Goal: Task Accomplishment & Management: Use online tool/utility

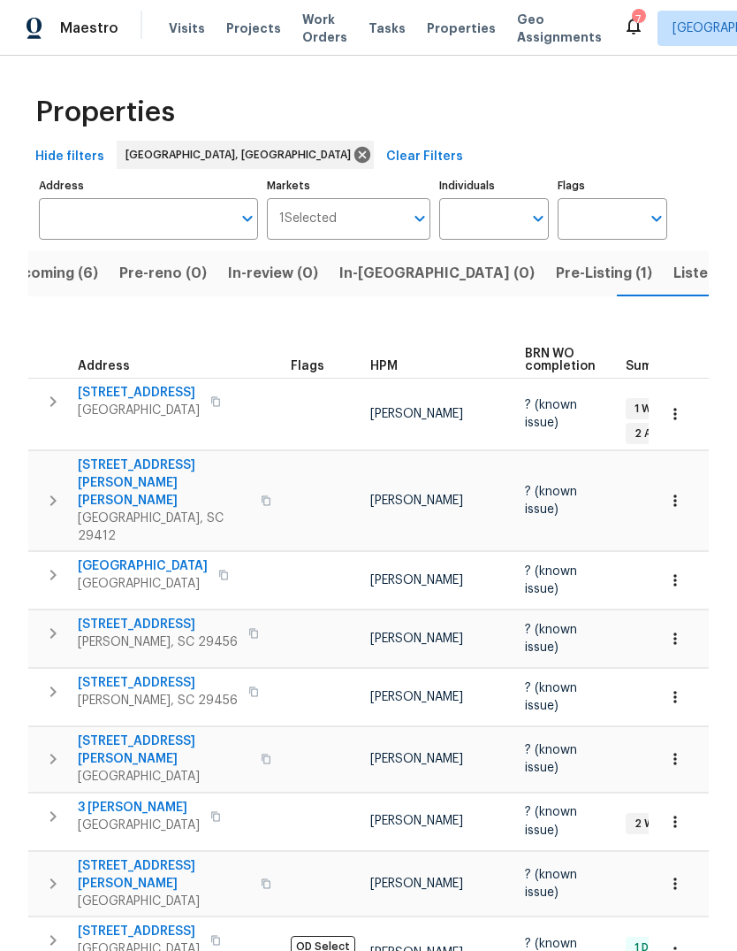
click at [674, 281] on span "Listed (13)" at bounding box center [710, 273] width 73 height 25
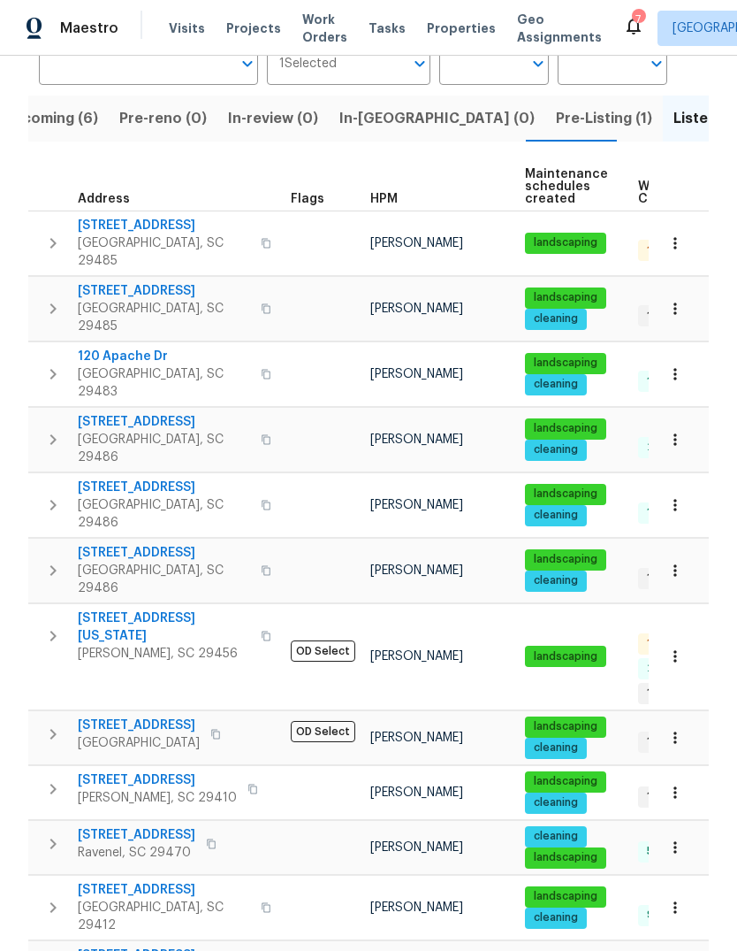
click at [181, 609] on span "[STREET_ADDRESS][US_STATE]" at bounding box center [164, 626] width 172 height 35
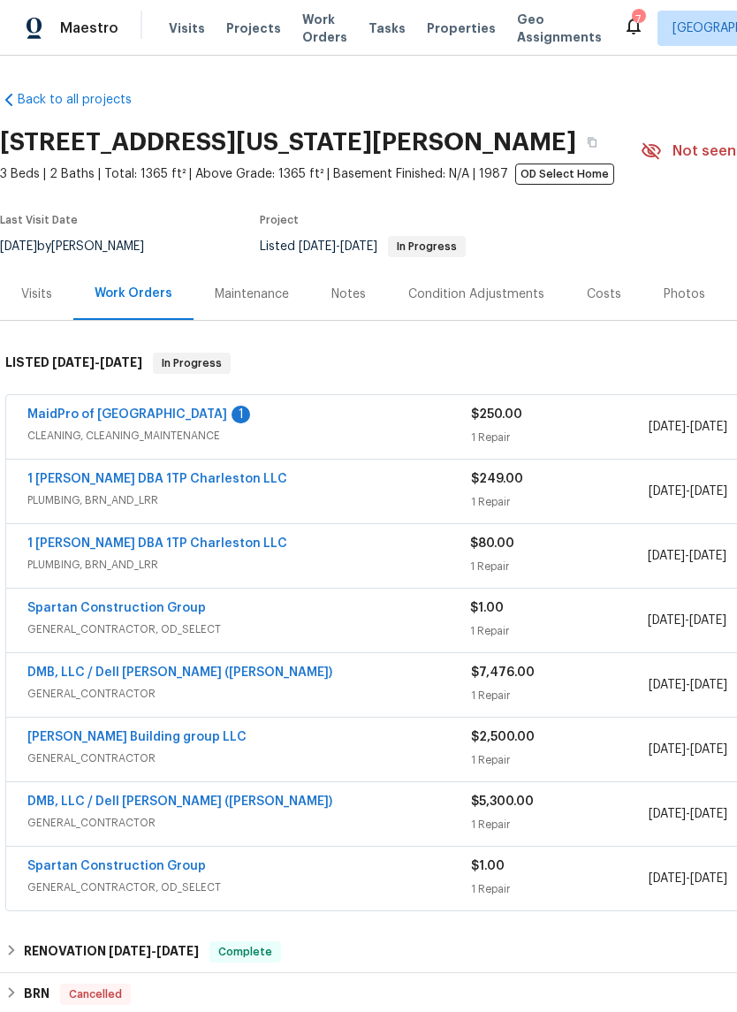
click at [151, 411] on link "MaidPro of [GEOGRAPHIC_DATA]" at bounding box center [127, 415] width 200 height 12
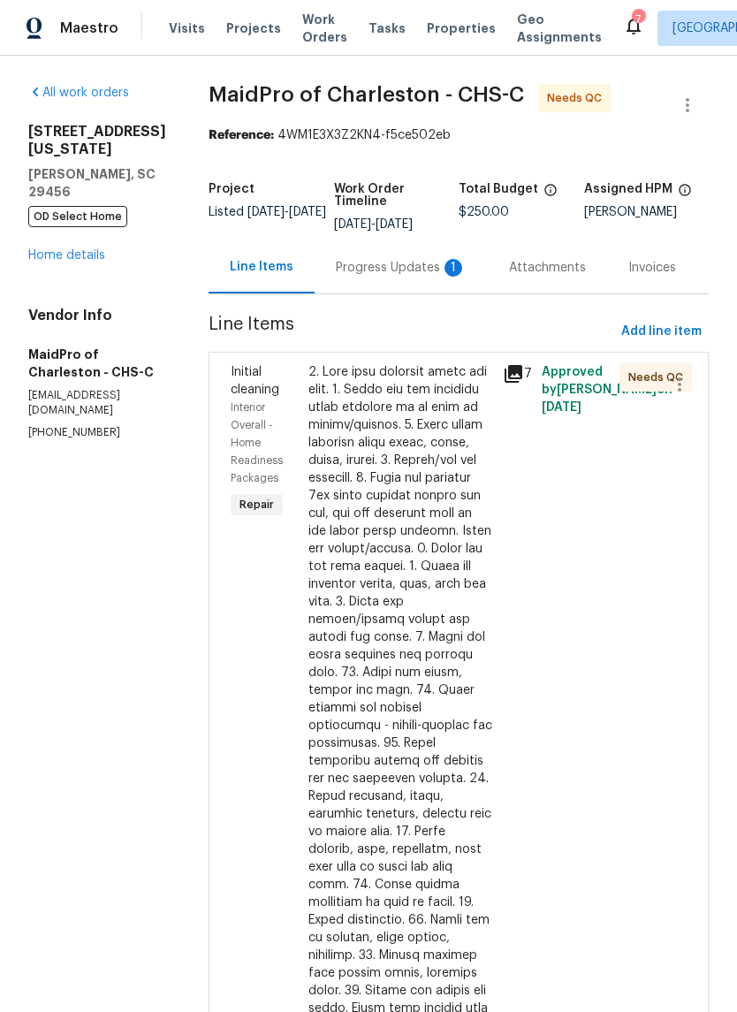
click at [365, 283] on div "Progress Updates 1" at bounding box center [401, 267] width 173 height 52
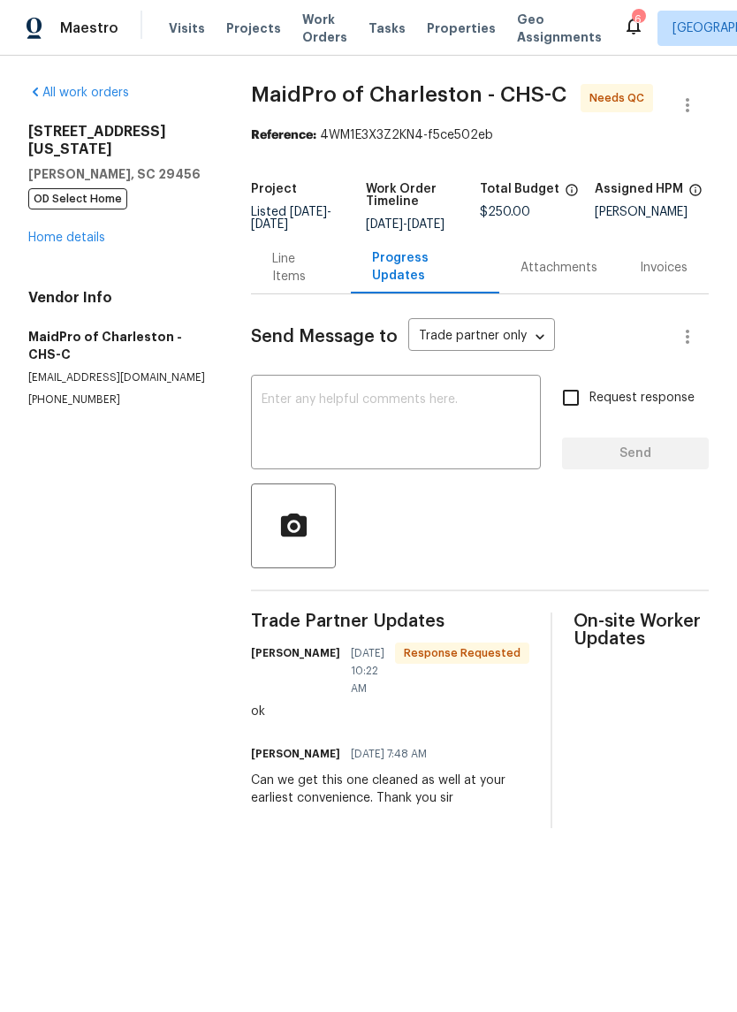
click at [311, 285] on div "Line Items" at bounding box center [300, 267] width 57 height 35
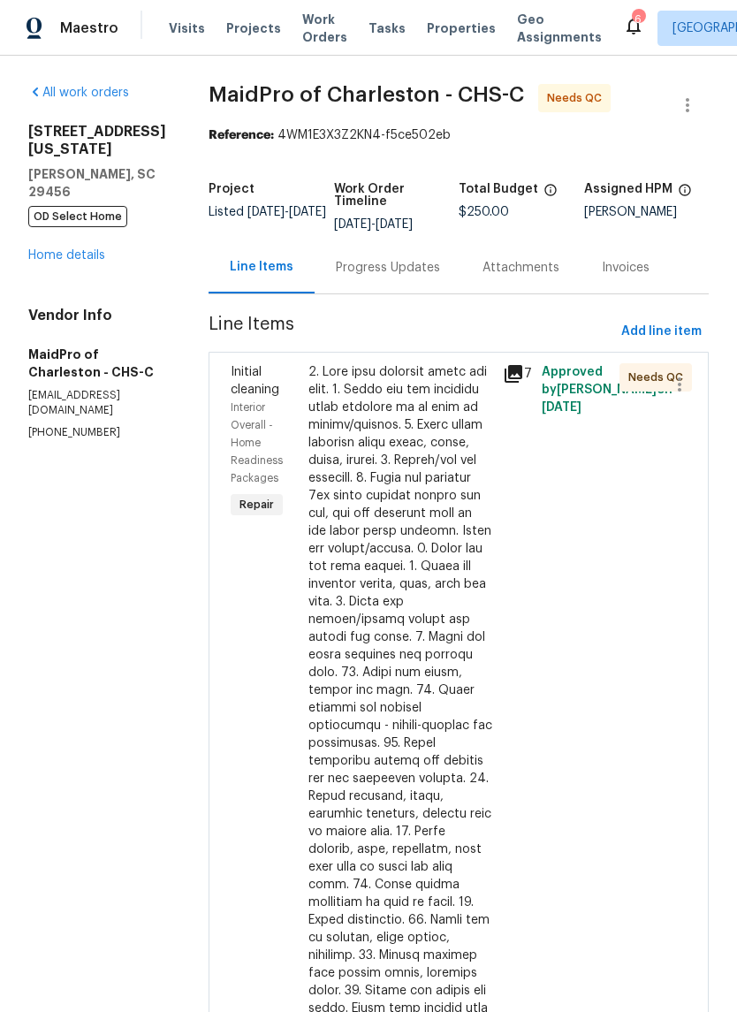
click at [362, 512] on div at bounding box center [401, 787] width 184 height 849
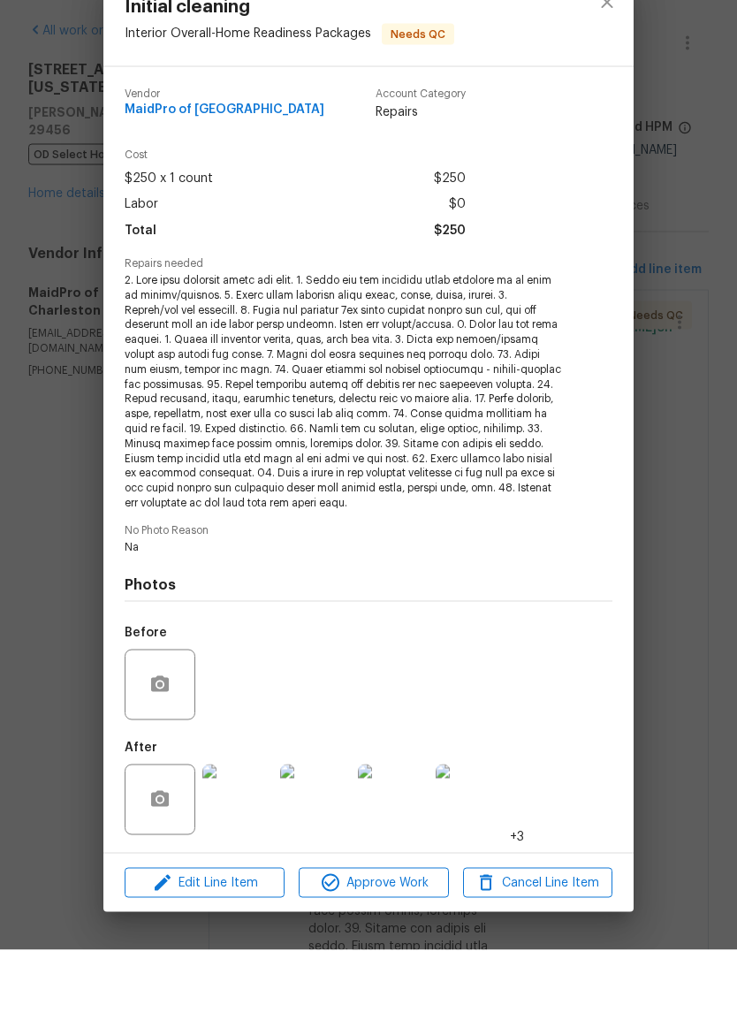
scroll to position [43, 0]
click at [421, 935] on span "Approve Work" at bounding box center [373, 946] width 139 height 22
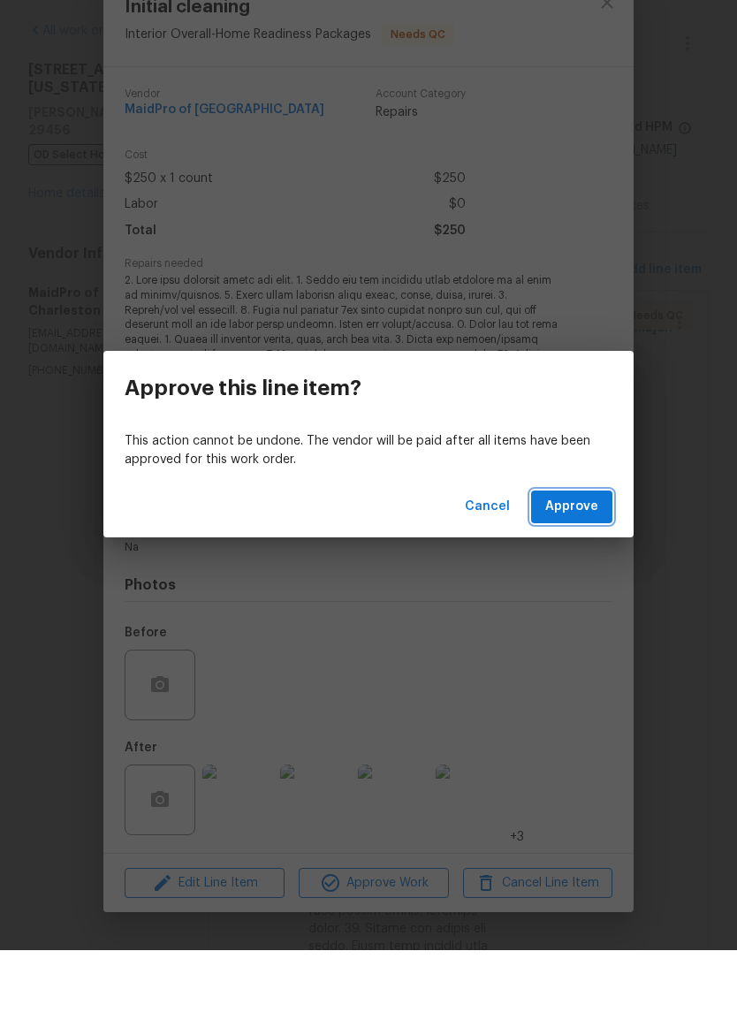
click at [558, 553] on button "Approve" at bounding box center [571, 569] width 81 height 33
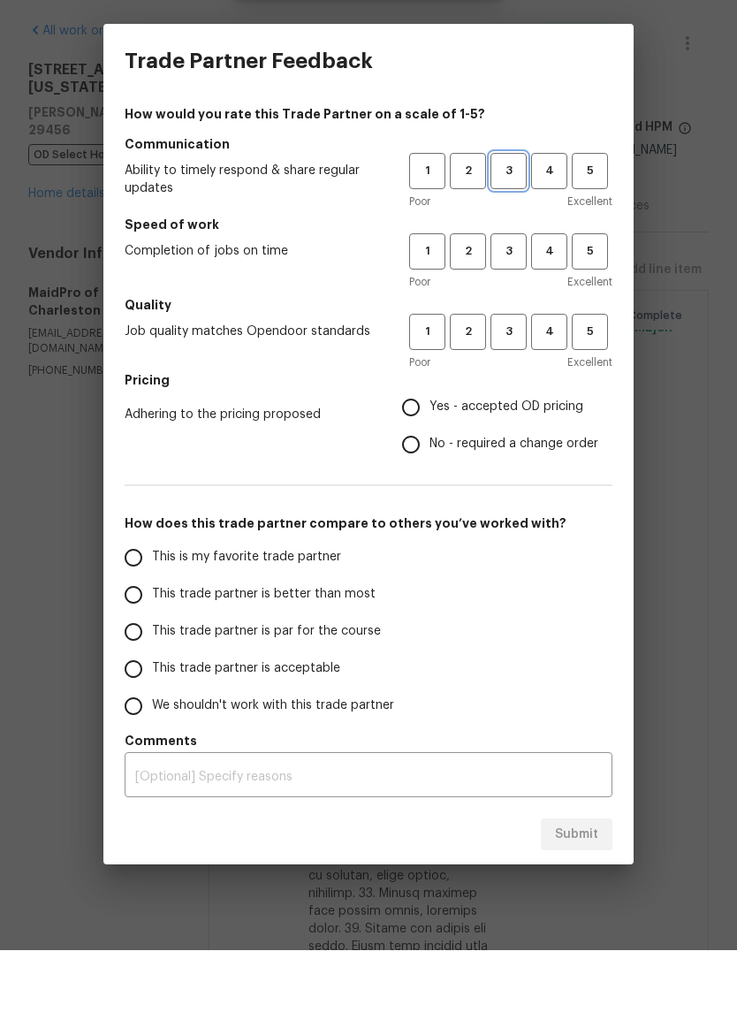
click at [525, 215] on button "3" at bounding box center [509, 233] width 36 height 36
click at [508, 295] on button "3" at bounding box center [509, 313] width 36 height 36
click at [520, 384] on span "3" at bounding box center [509, 394] width 33 height 20
click at [425, 451] on input "Yes - accepted OD pricing" at bounding box center [411, 469] width 37 height 37
radio input "true"
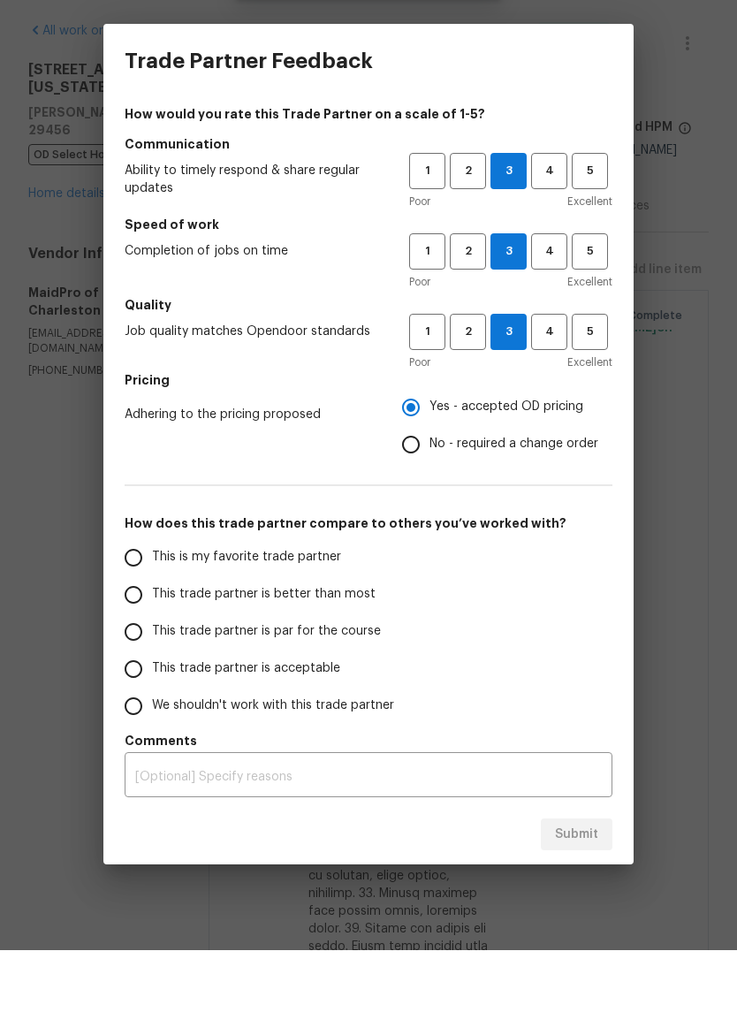
click at [141, 676] on input "This trade partner is par for the course" at bounding box center [133, 694] width 37 height 37
click at [593, 886] on span "Submit" at bounding box center [576, 897] width 43 height 22
radio input "true"
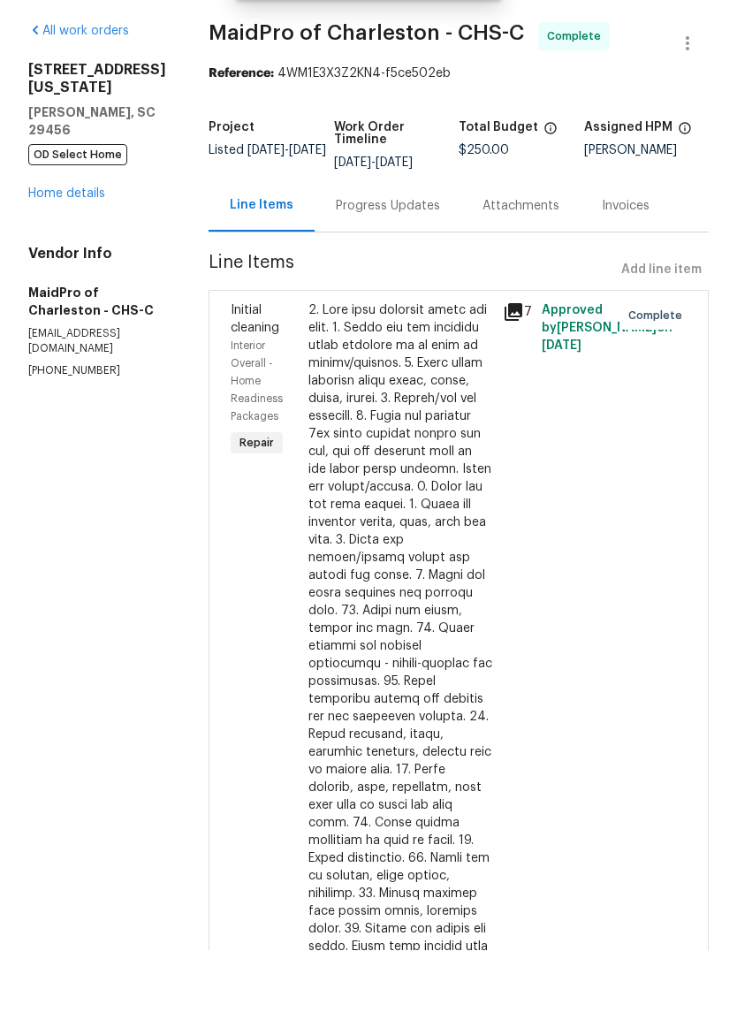
radio input "false"
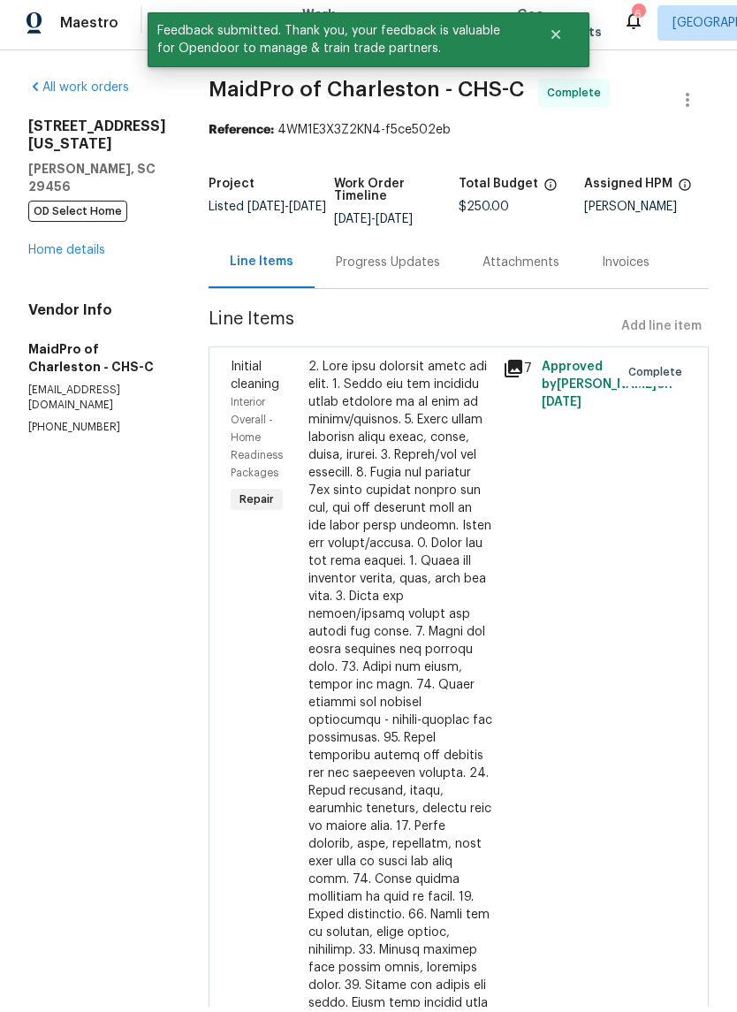
scroll to position [0, 0]
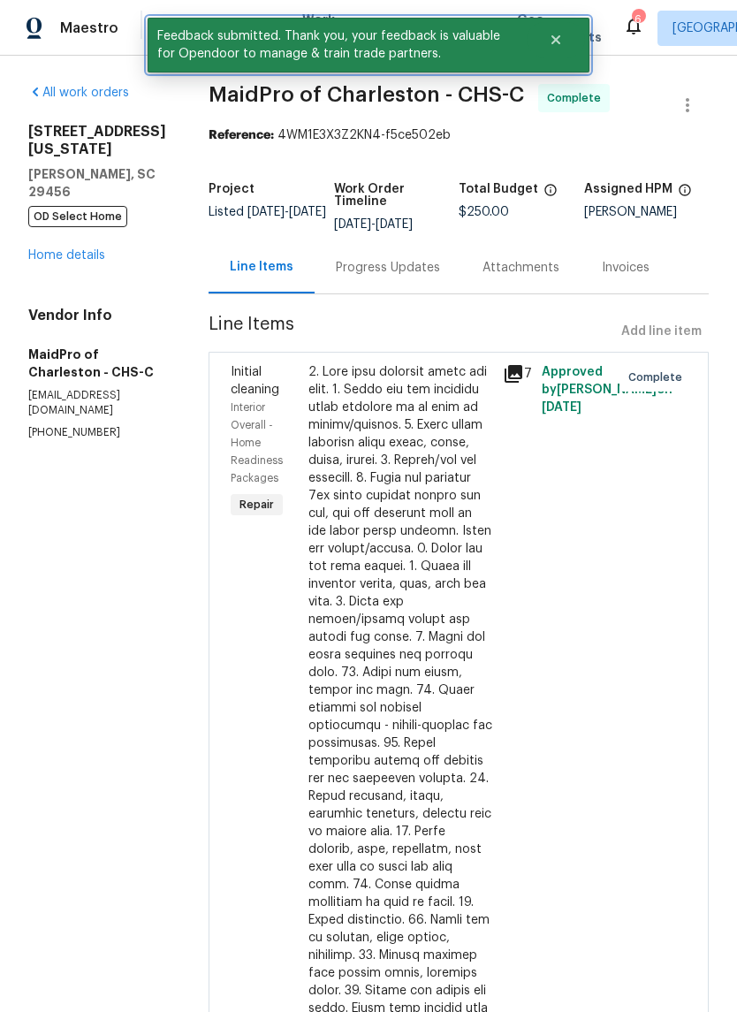
click at [559, 27] on button "Close" at bounding box center [556, 39] width 58 height 35
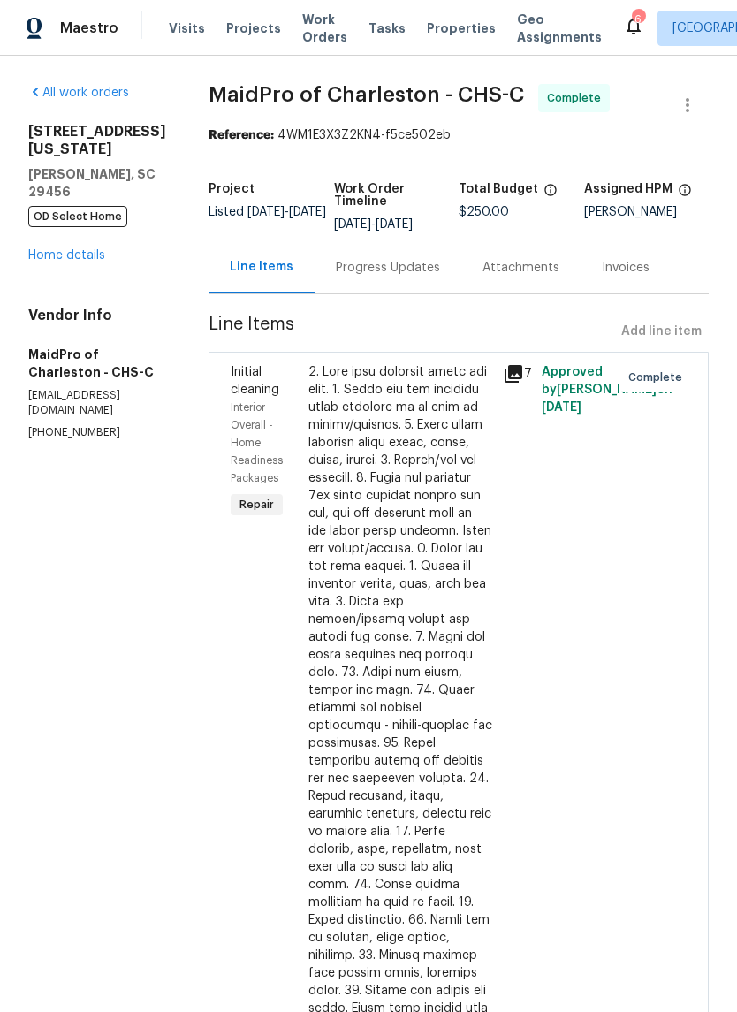
click at [78, 249] on link "Home details" at bounding box center [66, 255] width 77 height 12
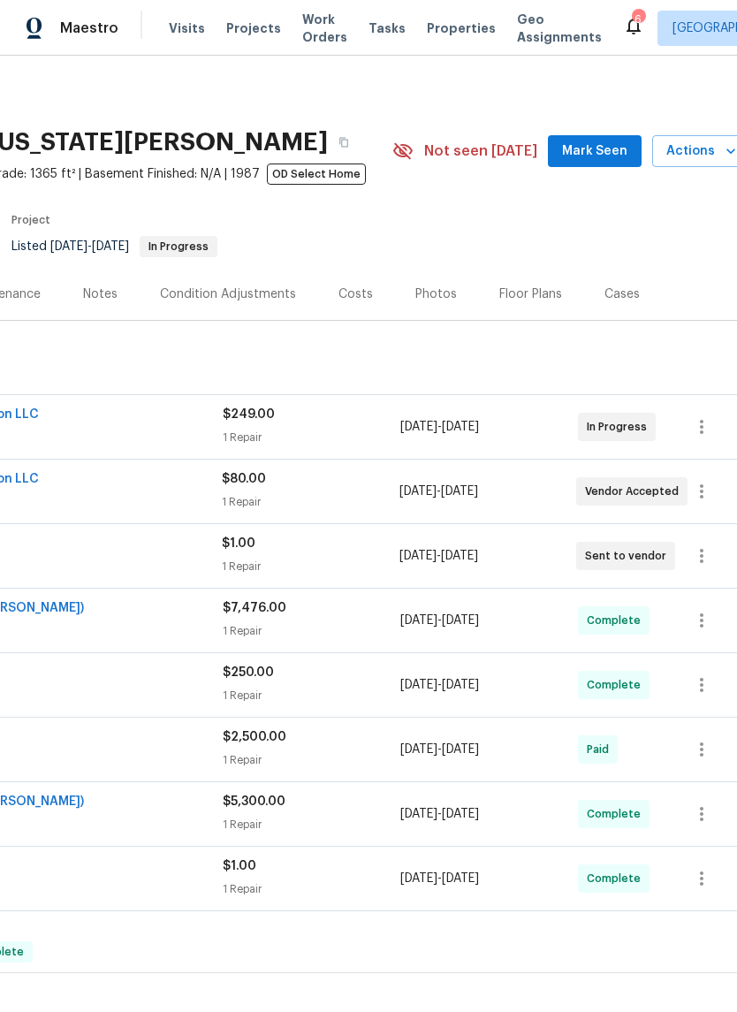
scroll to position [0, 248]
click at [594, 145] on span "Mark Seen" at bounding box center [595, 152] width 65 height 22
click at [446, 34] on span "Properties" at bounding box center [461, 28] width 69 height 18
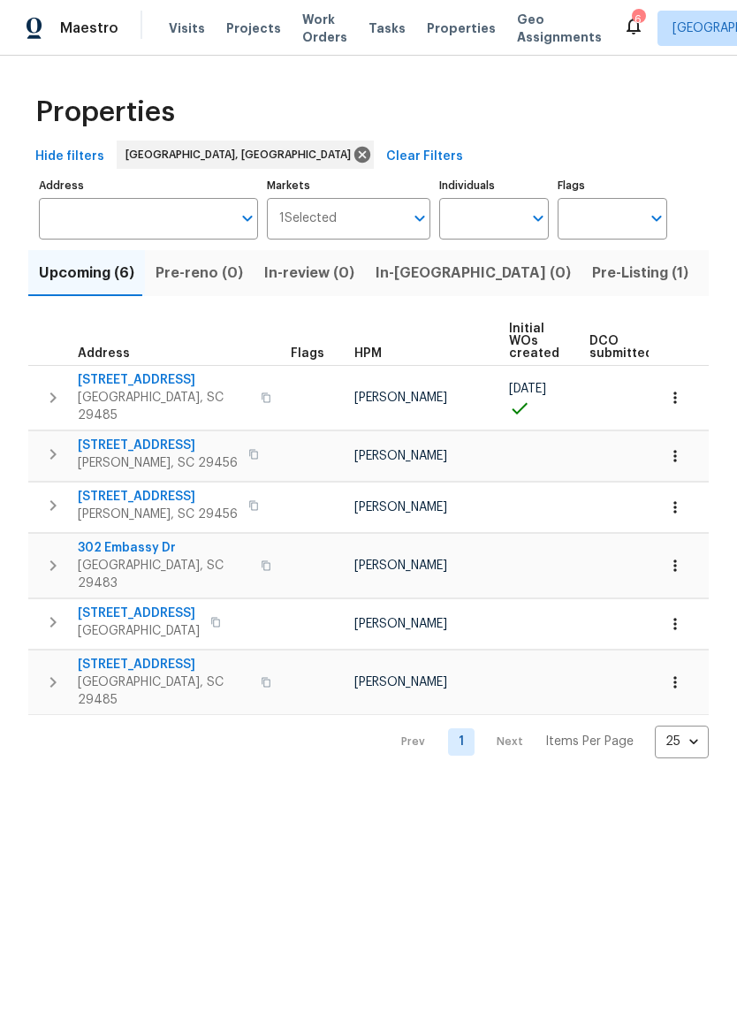
click at [710, 284] on span "Listed (13)" at bounding box center [746, 273] width 73 height 25
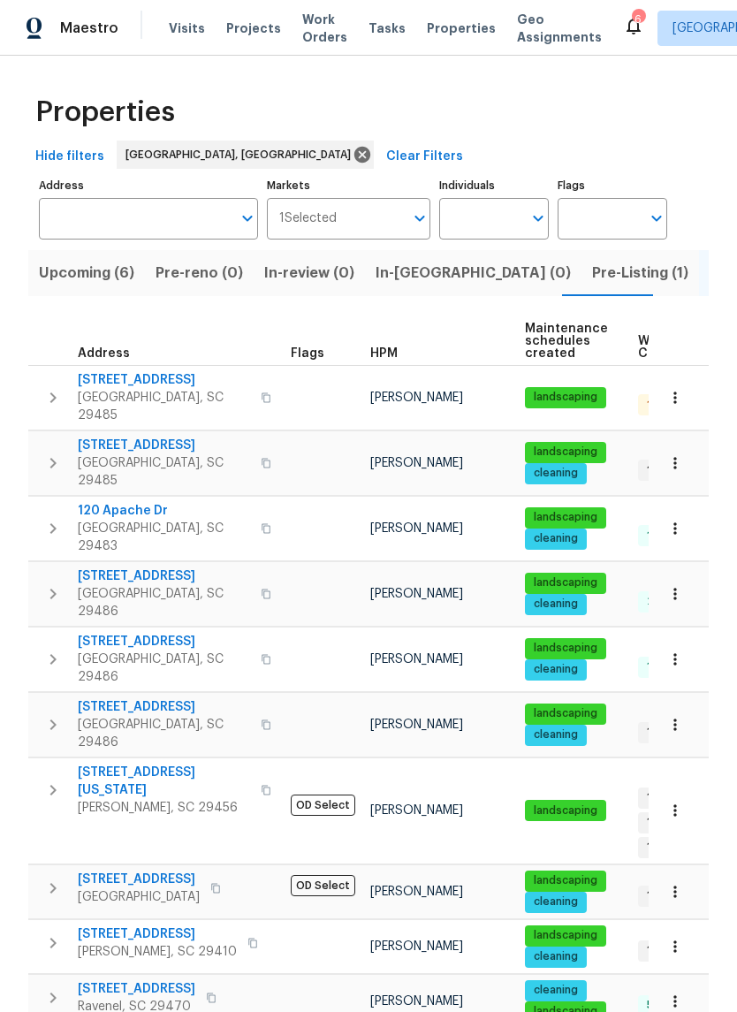
click at [137, 381] on span "[STREET_ADDRESS]" at bounding box center [164, 380] width 172 height 18
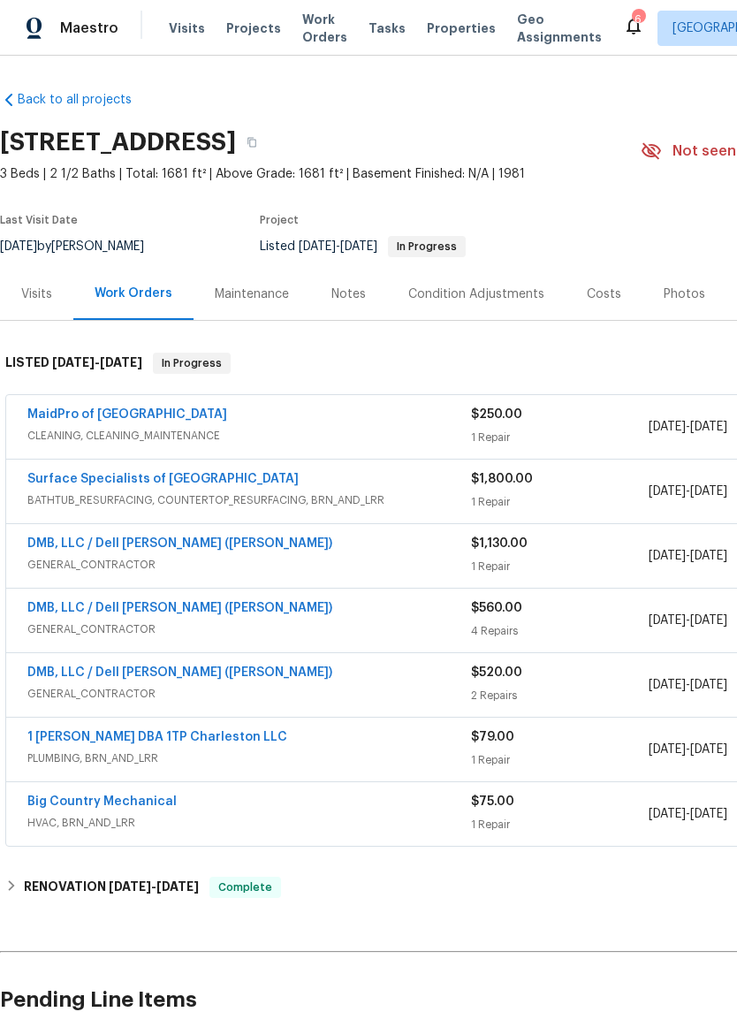
click at [113, 419] on link "MaidPro of [GEOGRAPHIC_DATA]" at bounding box center [127, 415] width 200 height 12
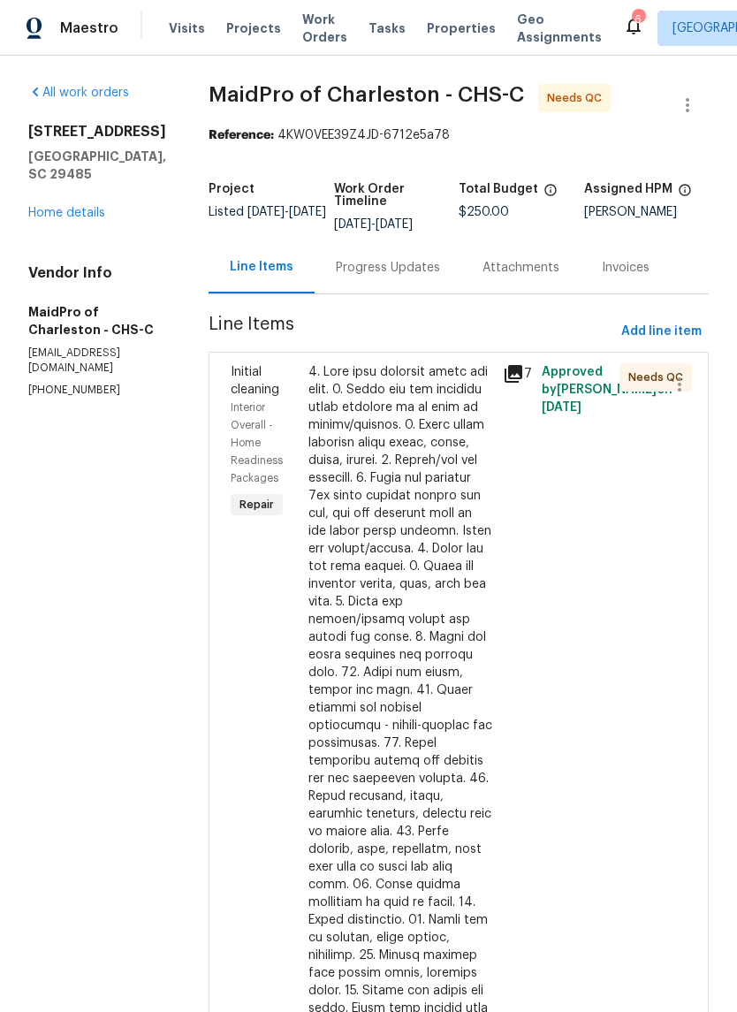
click at [373, 502] on div at bounding box center [401, 787] width 184 height 849
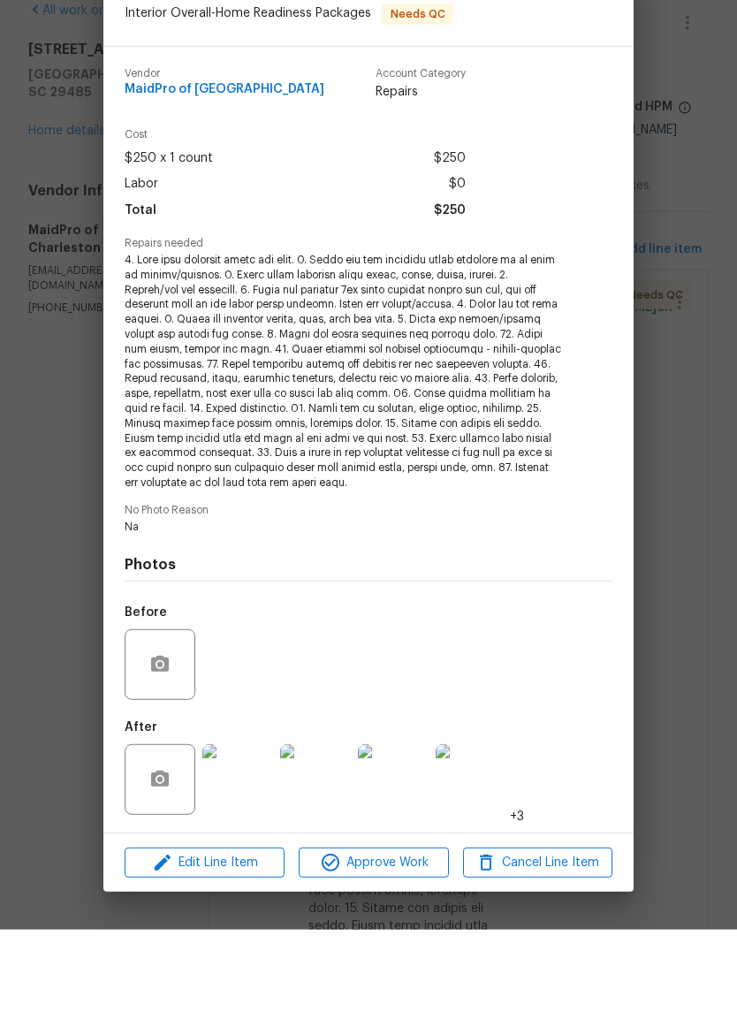
scroll to position [43, 0]
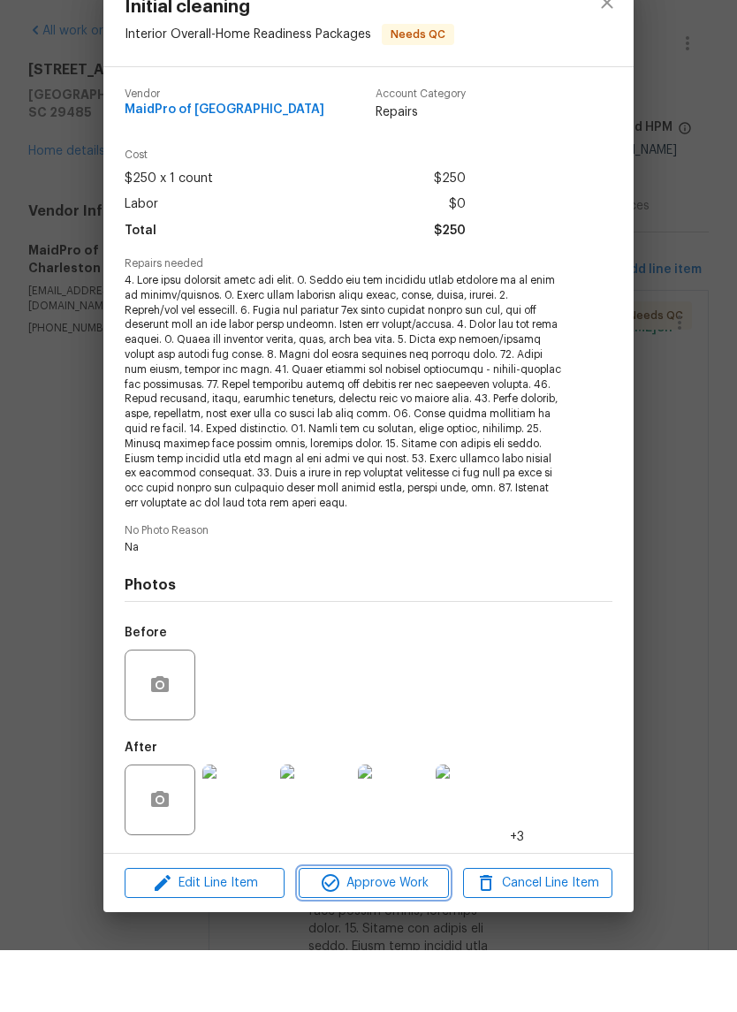
click at [393, 935] on span "Approve Work" at bounding box center [373, 946] width 139 height 22
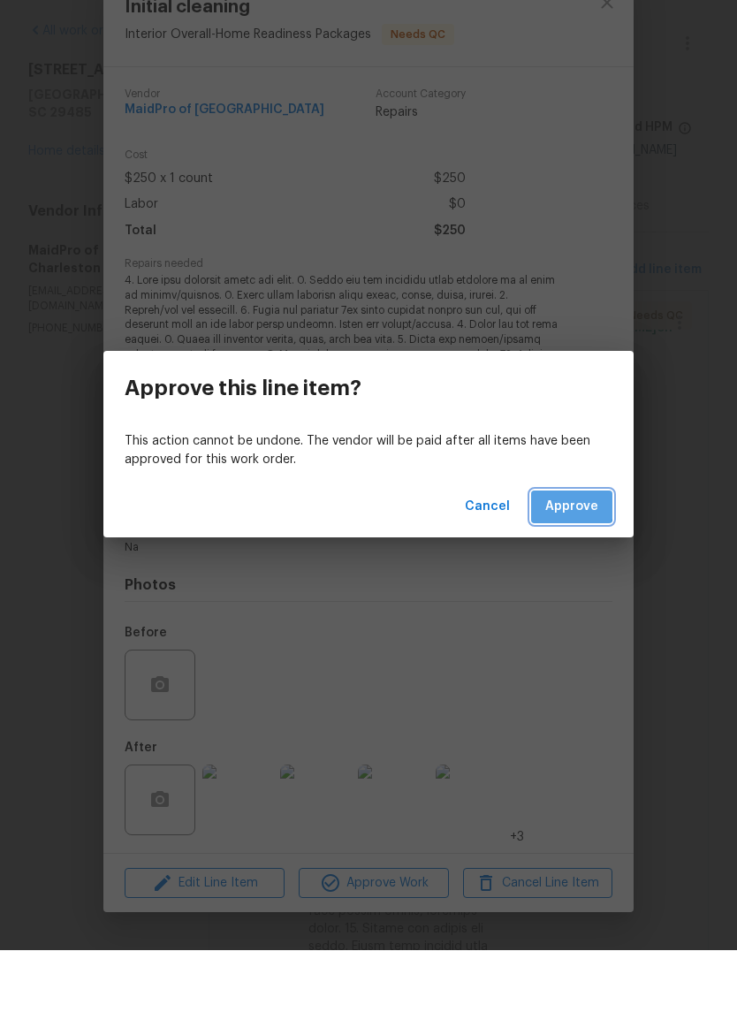
click at [564, 558] on span "Approve" at bounding box center [572, 569] width 53 height 22
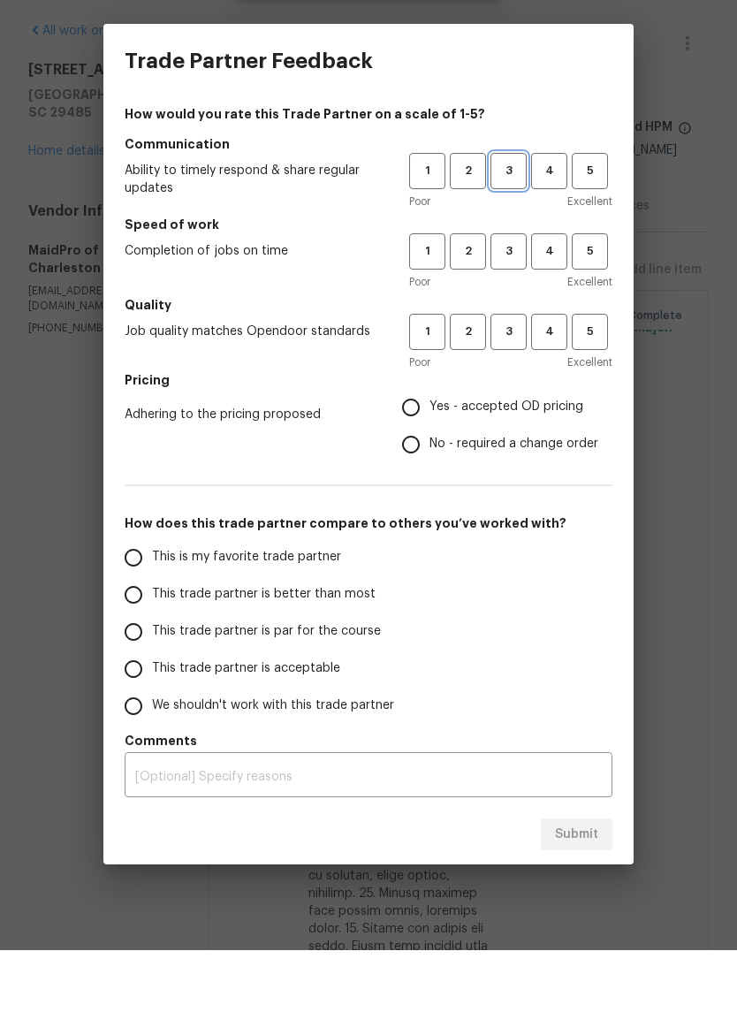
click at [514, 223] on span "3" at bounding box center [509, 233] width 33 height 20
click at [493, 295] on button "3" at bounding box center [509, 313] width 36 height 36
click at [510, 384] on span "3" at bounding box center [509, 394] width 33 height 20
click at [423, 451] on input "Yes - accepted OD pricing" at bounding box center [411, 469] width 37 height 37
radio input "true"
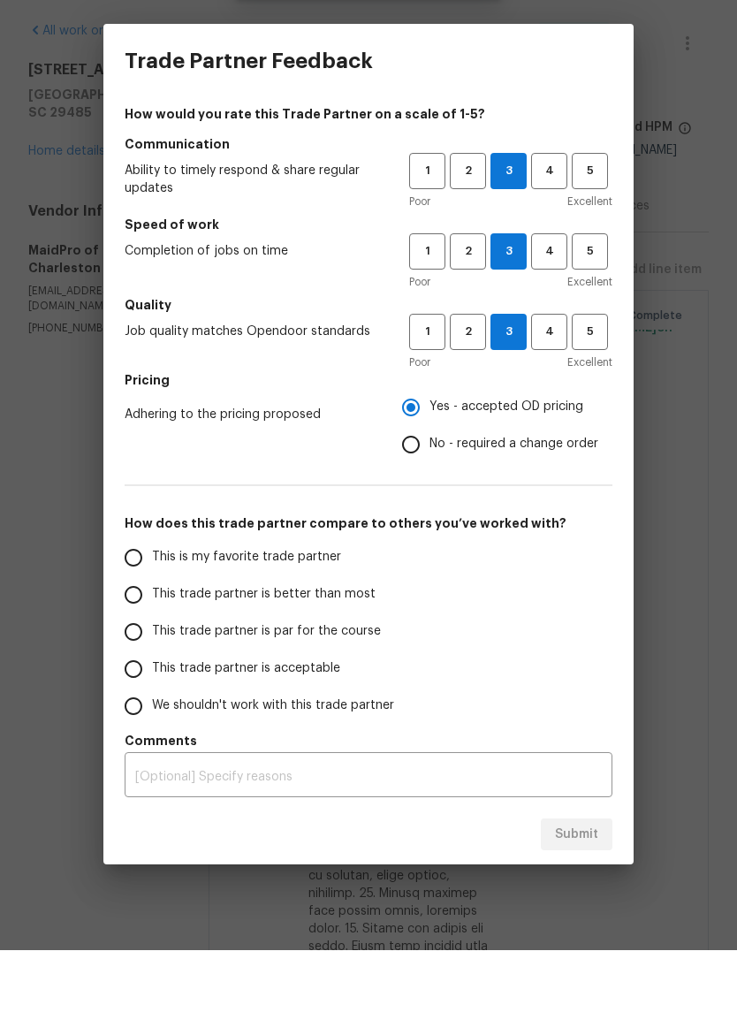
click at [150, 676] on input "This trade partner is par for the course" at bounding box center [133, 694] width 37 height 37
click at [580, 886] on span "Submit" at bounding box center [576, 897] width 43 height 22
radio input "true"
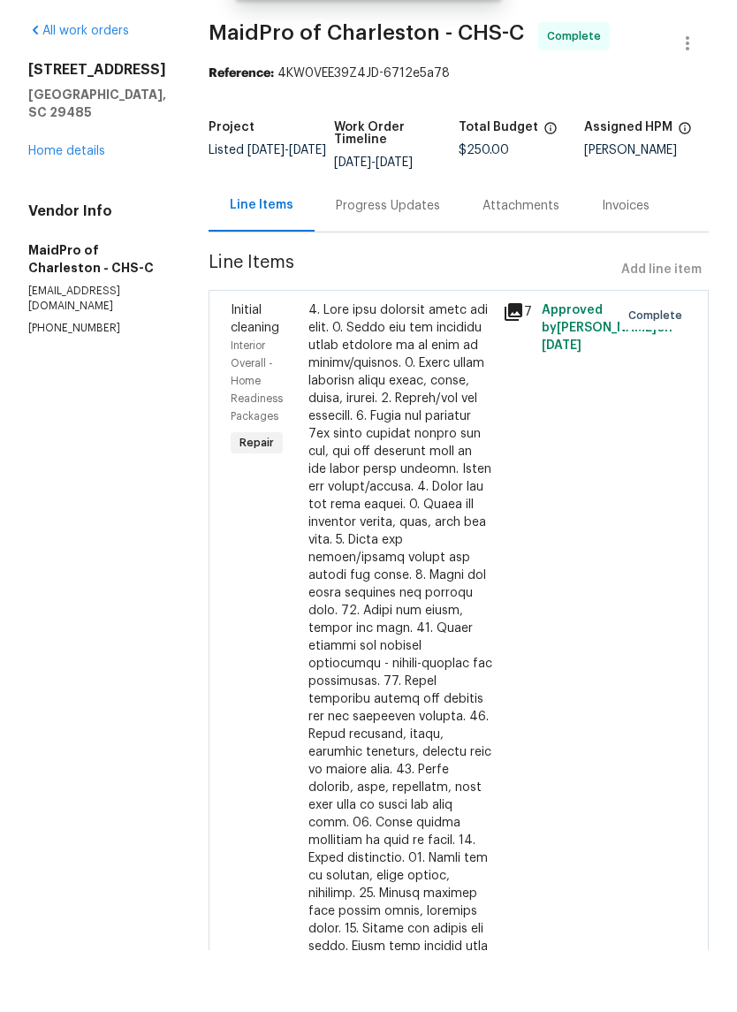
radio input "false"
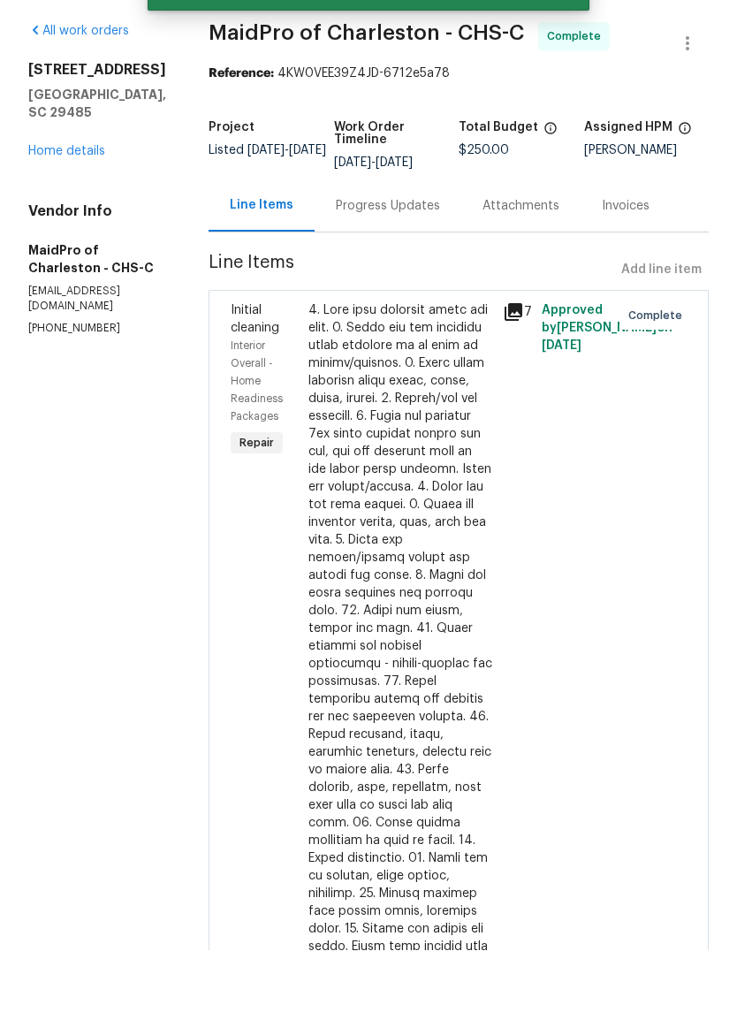
click at [97, 207] on link "Home details" at bounding box center [66, 213] width 77 height 12
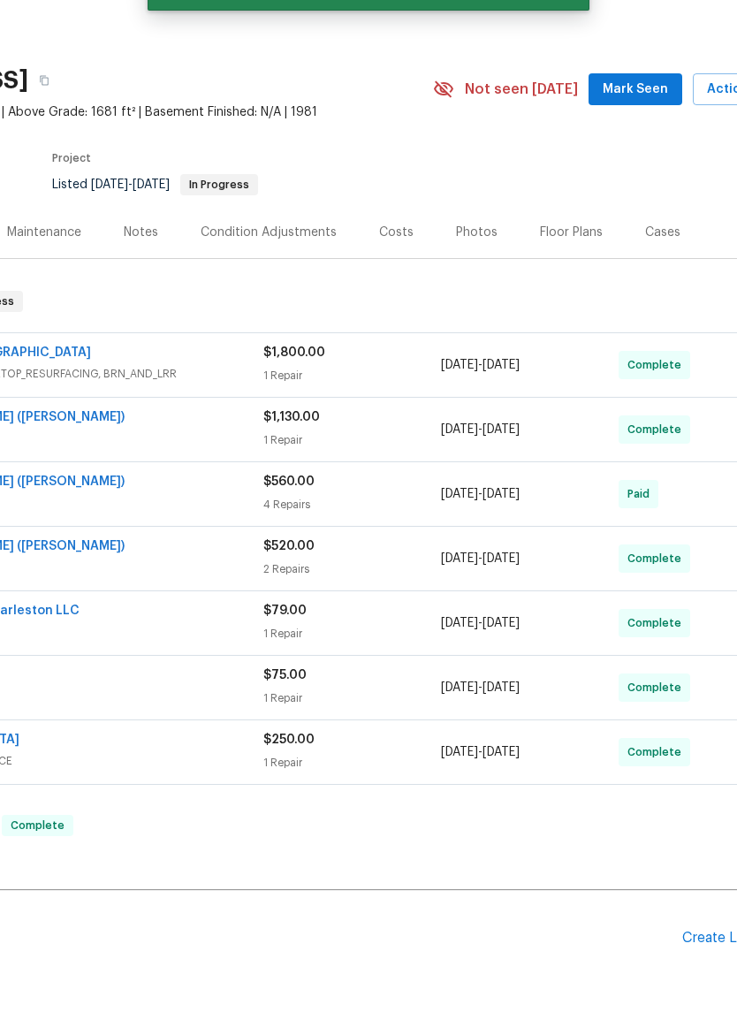
scroll to position [0, 208]
click at [631, 141] on span "Mark Seen" at bounding box center [635, 152] width 65 height 22
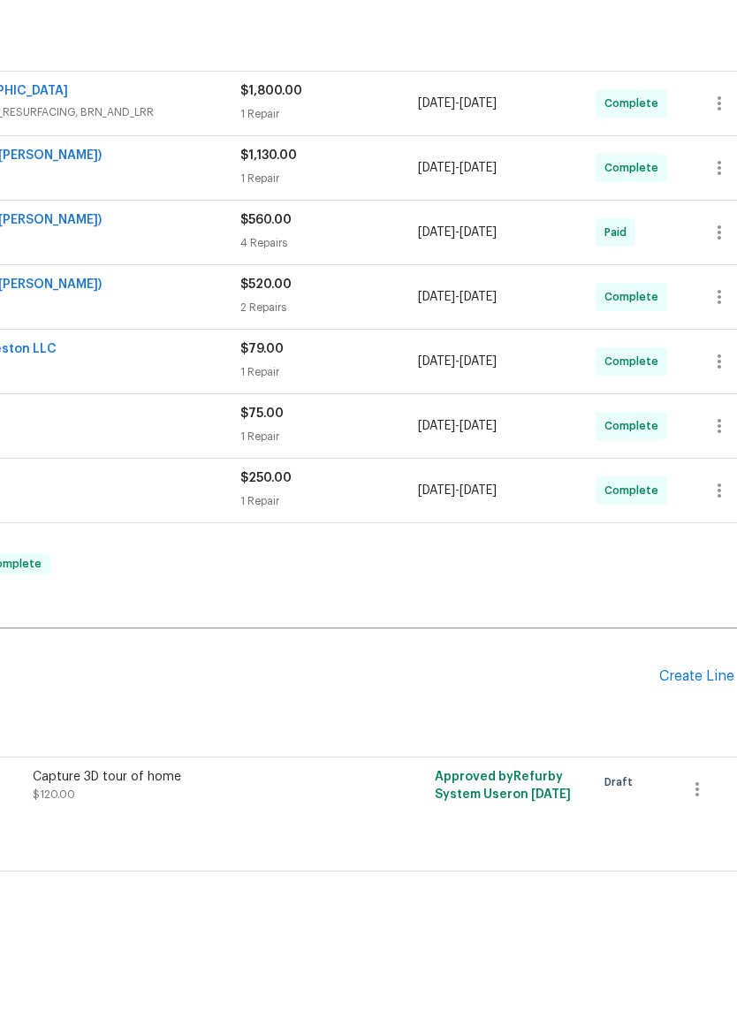
scroll to position [260, 231]
